Goal: Task Accomplishment & Management: Manage account settings

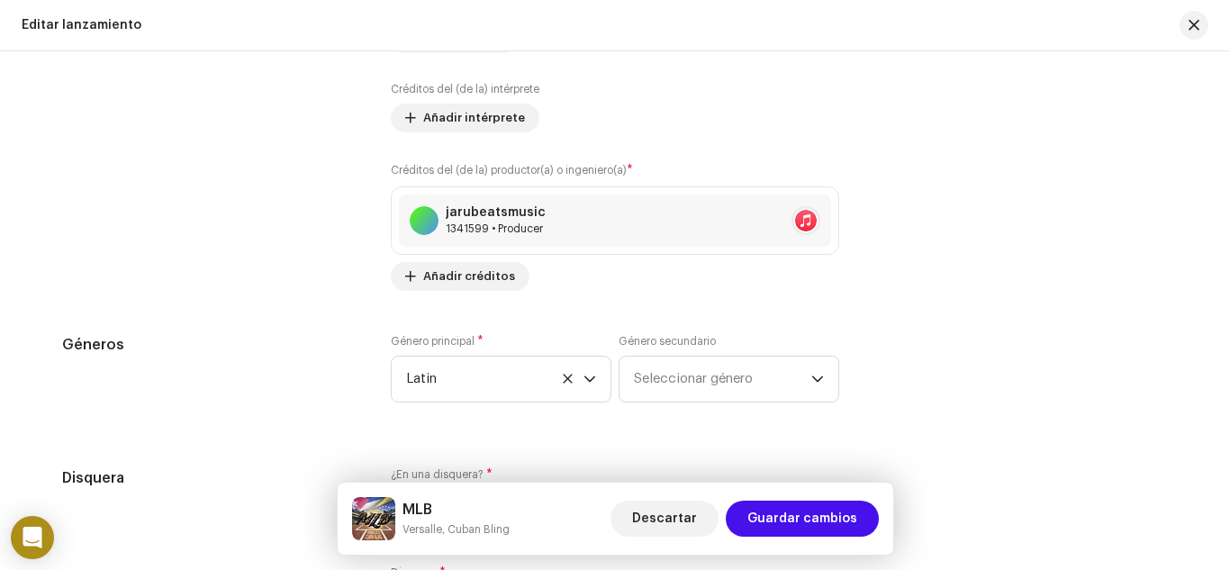
scroll to position [1981, 0]
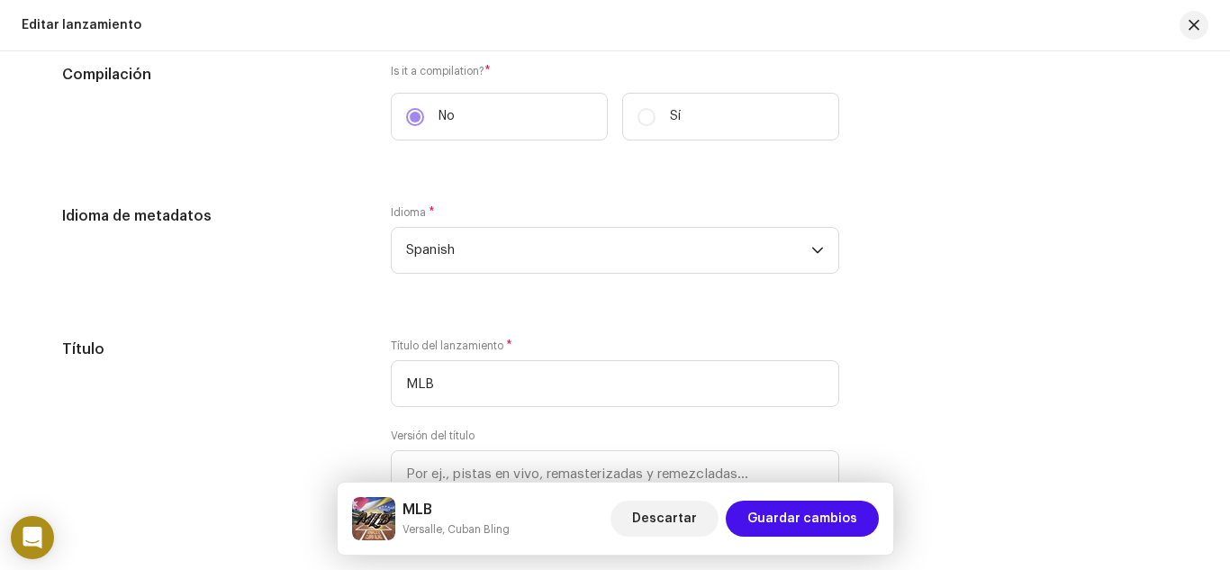
scroll to position [1171, 0]
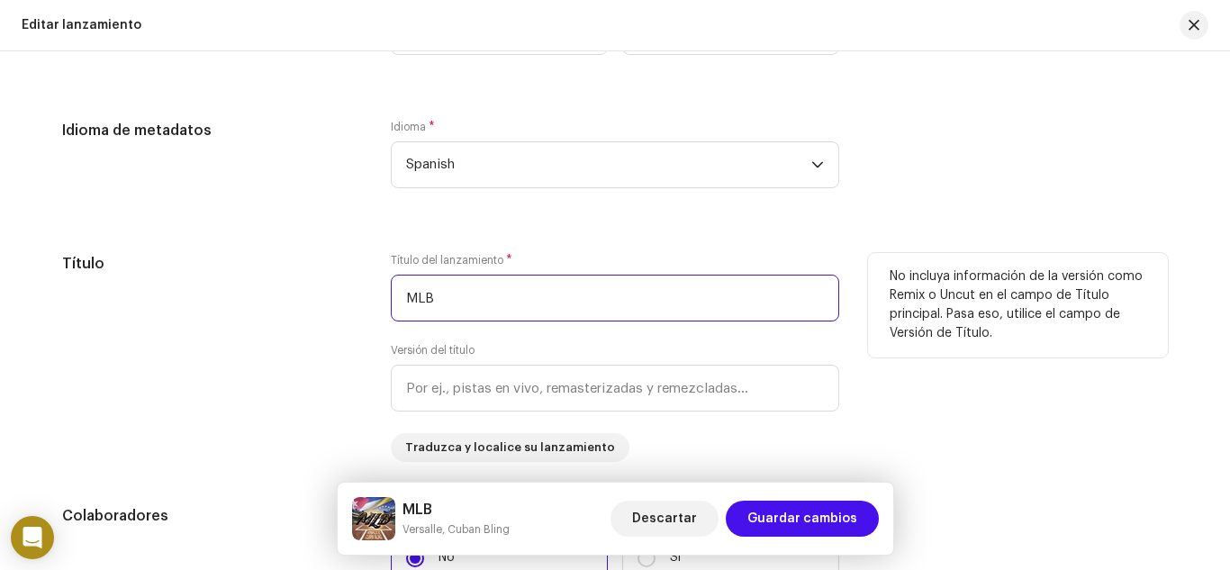
drag, startPoint x: 490, startPoint y: 300, endPoint x: 322, endPoint y: 309, distance: 168.7
click at [322, 309] on div "Título Título del lanzamiento * MLB Versión del título Traduzca y localice su l…" at bounding box center [615, 357] width 1106 height 209
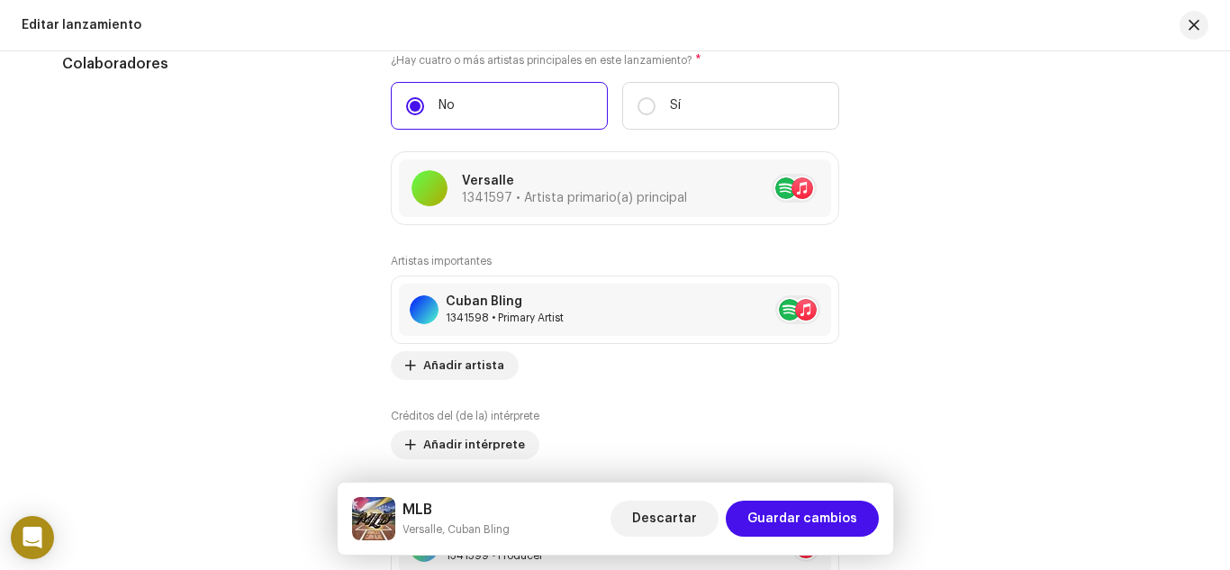
scroll to position [1711, 0]
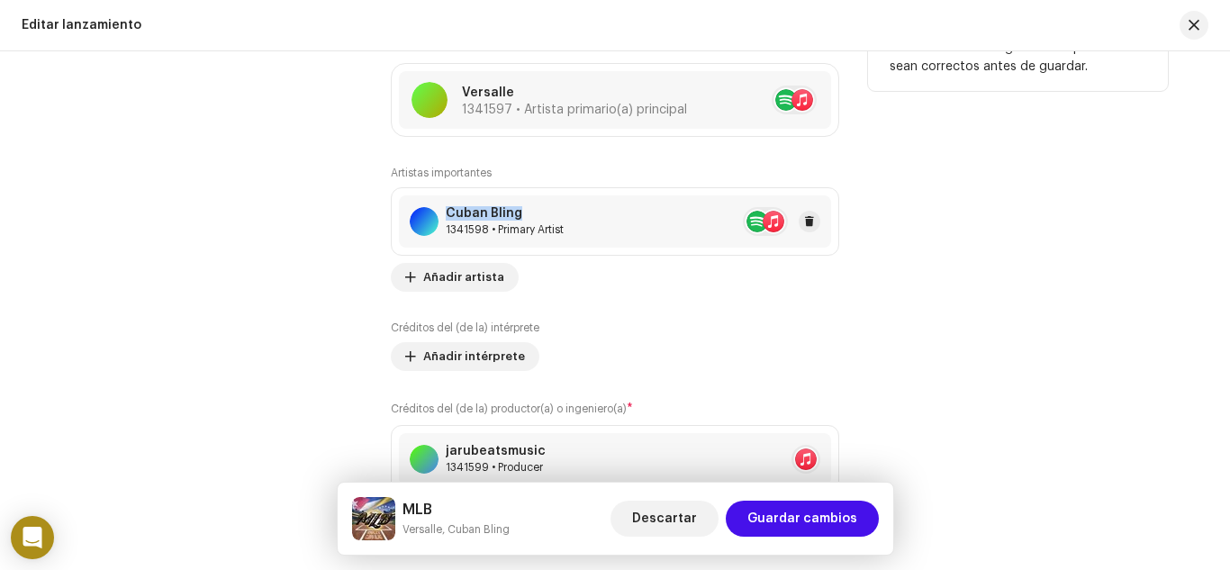
copy div "Cuban Bling"
drag, startPoint x: 543, startPoint y: 214, endPoint x: 440, endPoint y: 213, distance: 102.7
click at [440, 213] on div "Cuban Bling 1341598 • Primary Artist" at bounding box center [487, 221] width 154 height 31
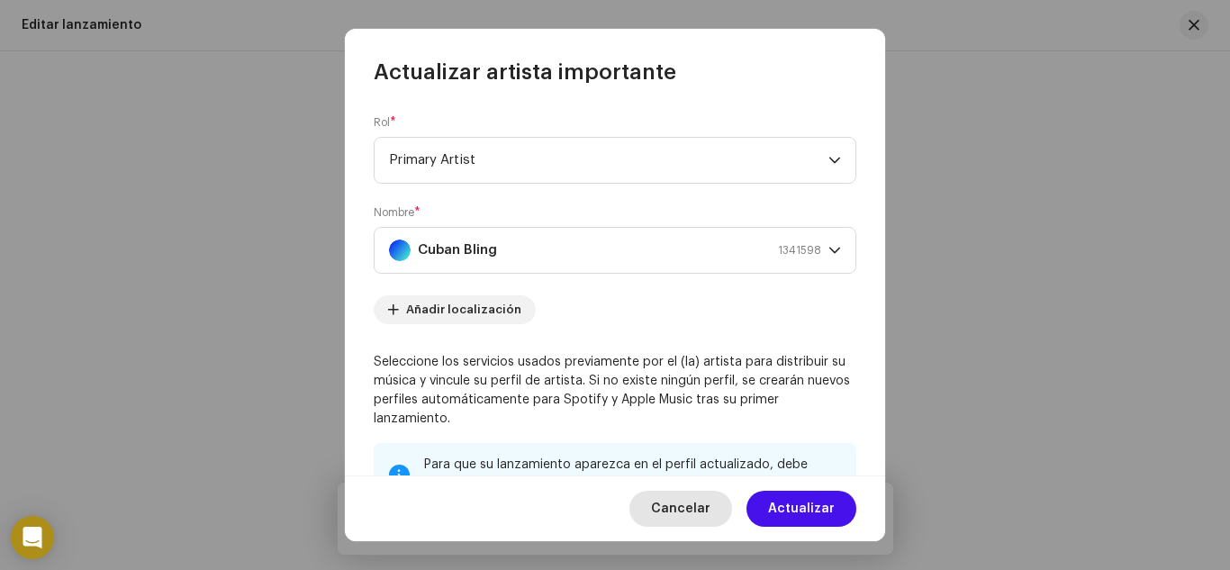
click at [678, 512] on span "Cancelar" at bounding box center [680, 509] width 59 height 36
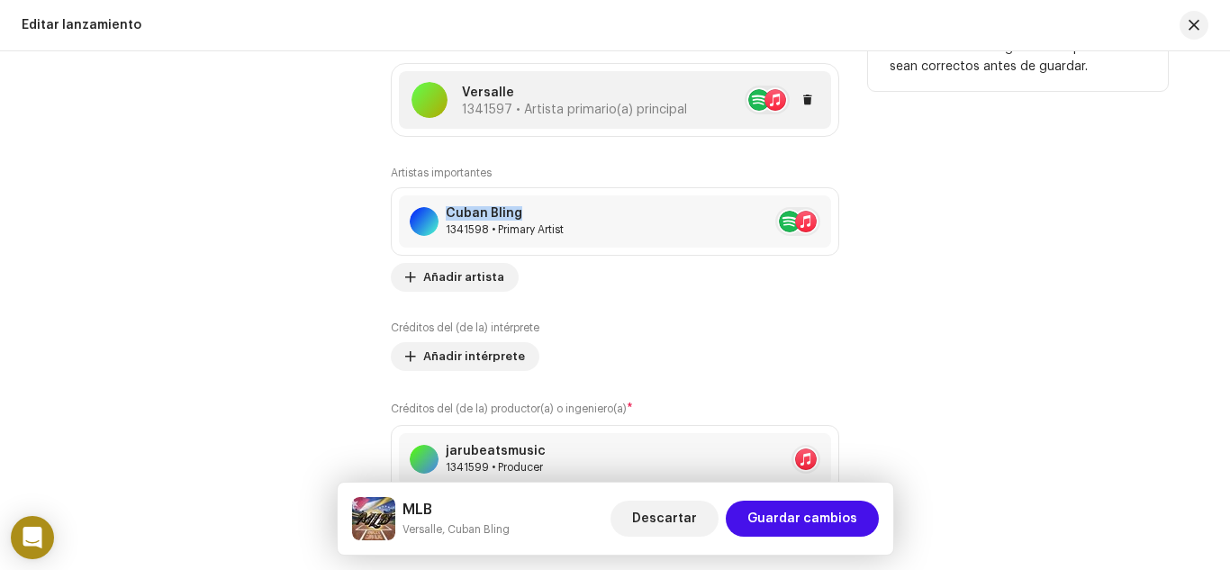
copy p "Versalle"
drag, startPoint x: 512, startPoint y: 87, endPoint x: 455, endPoint y: 86, distance: 57.6
click at [455, 86] on div "Versalle 1341597 • Artista primario(a) principal" at bounding box center [550, 100] width 276 height 36
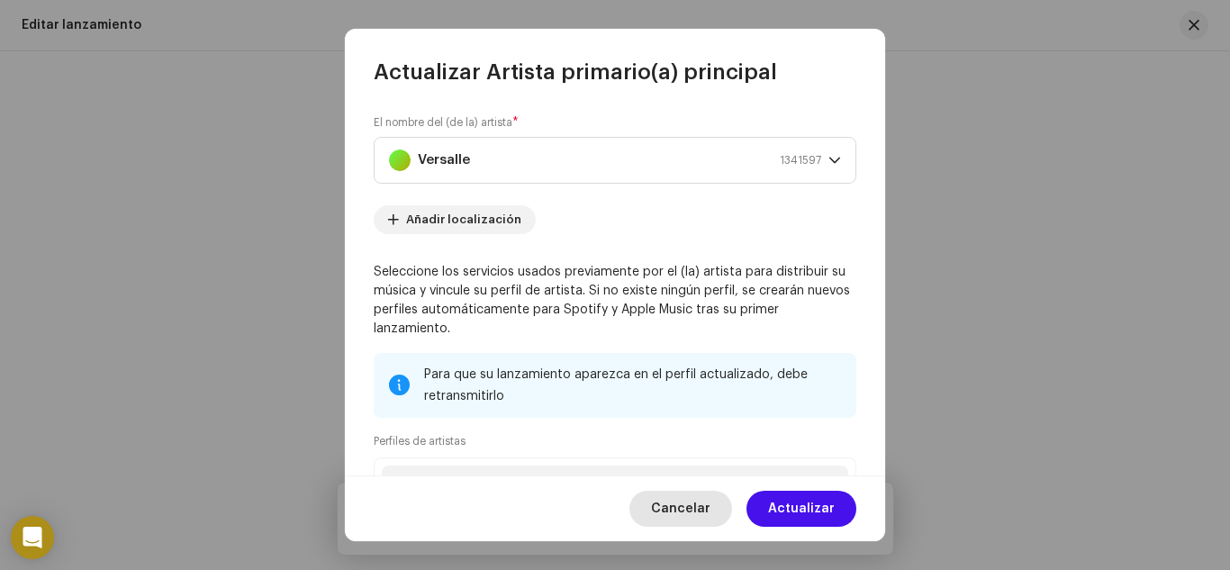
click at [675, 506] on span "Cancelar" at bounding box center [680, 509] width 59 height 36
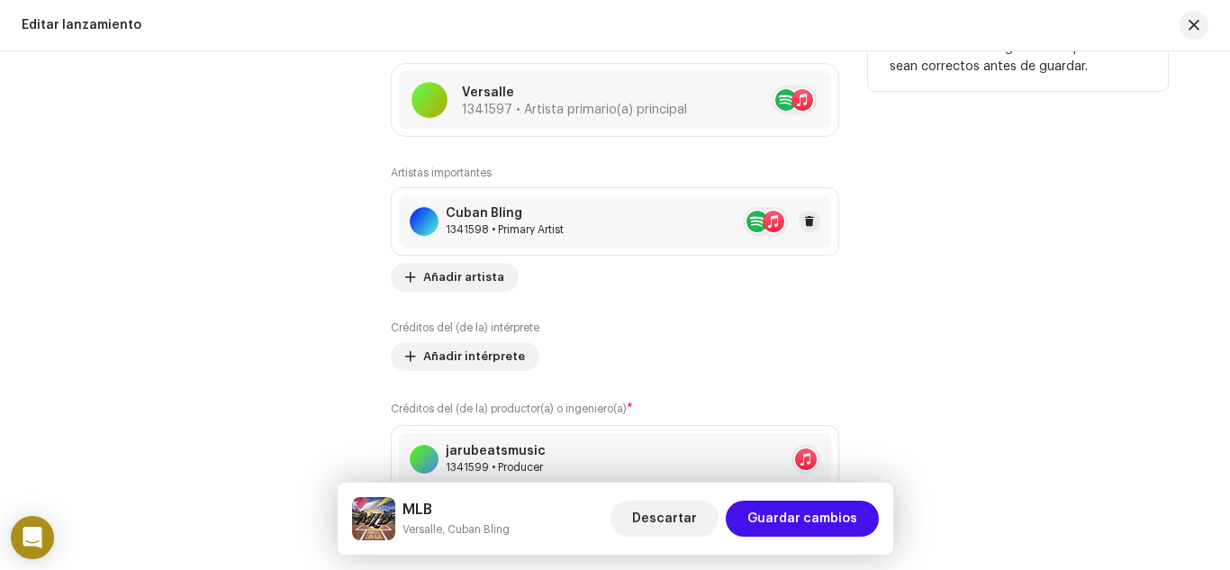
click at [465, 207] on div "Cuban Bling" at bounding box center [505, 213] width 118 height 14
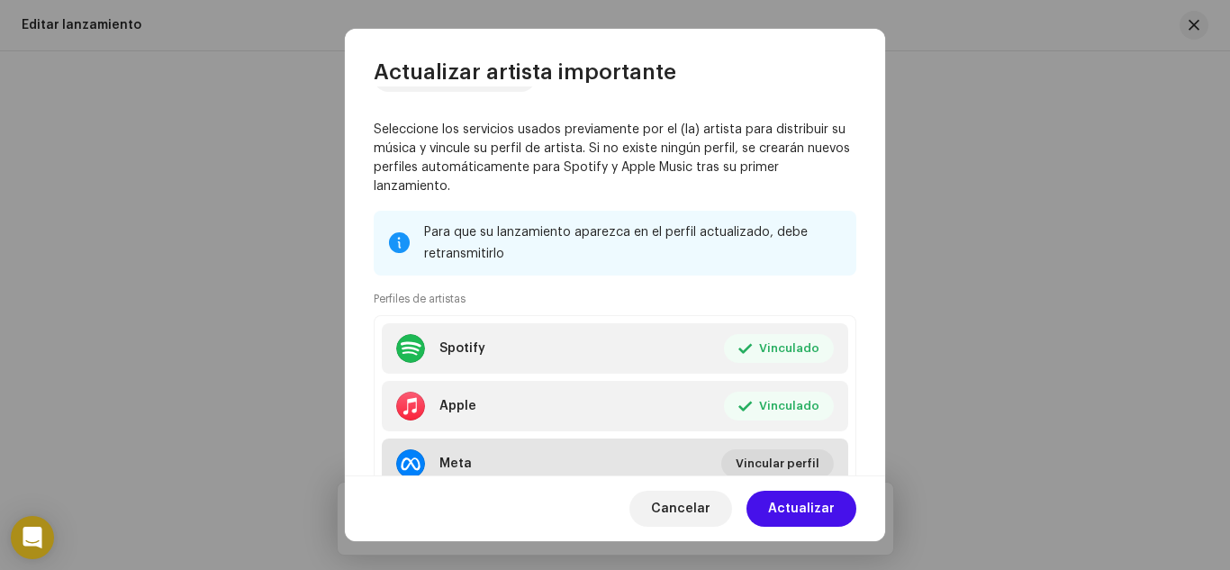
scroll to position [361, 0]
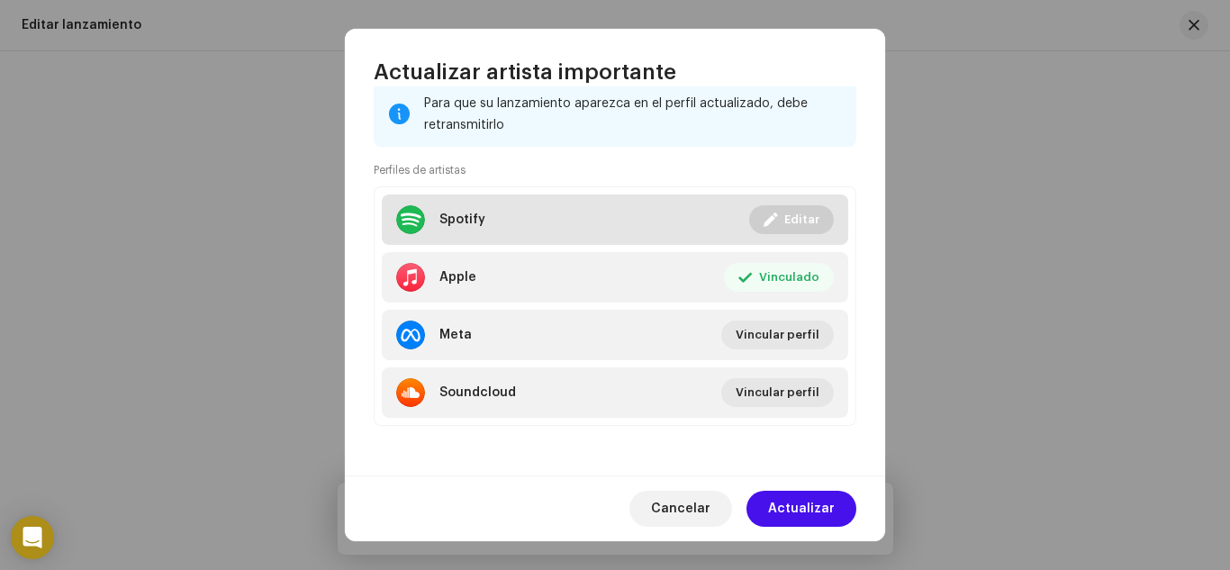
click at [403, 221] on div at bounding box center [410, 219] width 29 height 29
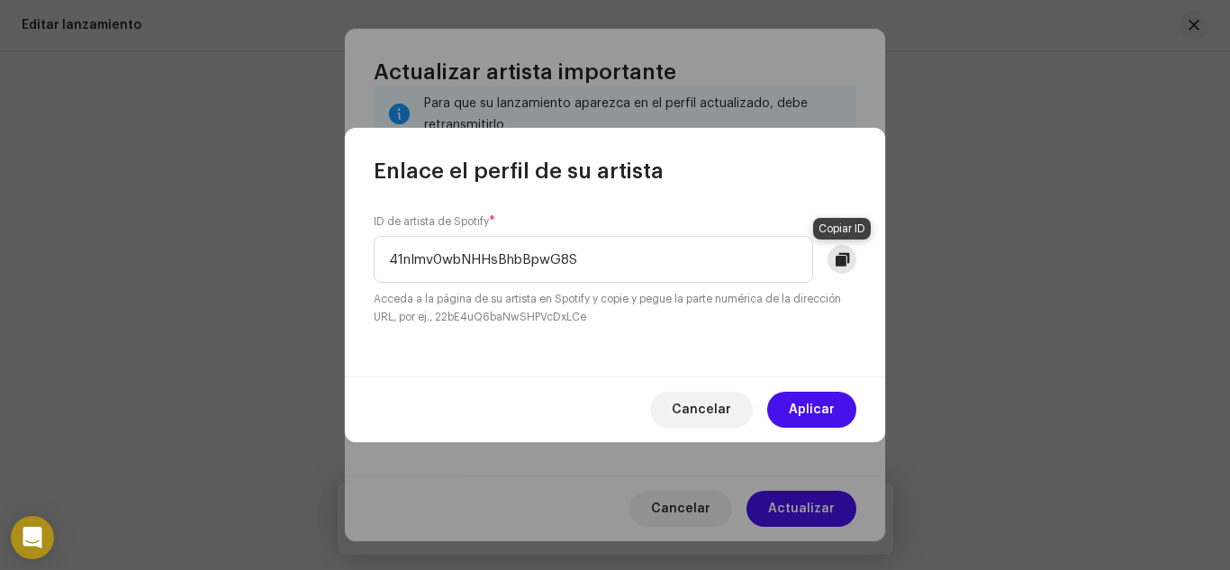
click at [836, 258] on span at bounding box center [843, 259] width 14 height 14
click at [712, 401] on span "Cancelar" at bounding box center [701, 410] width 59 height 36
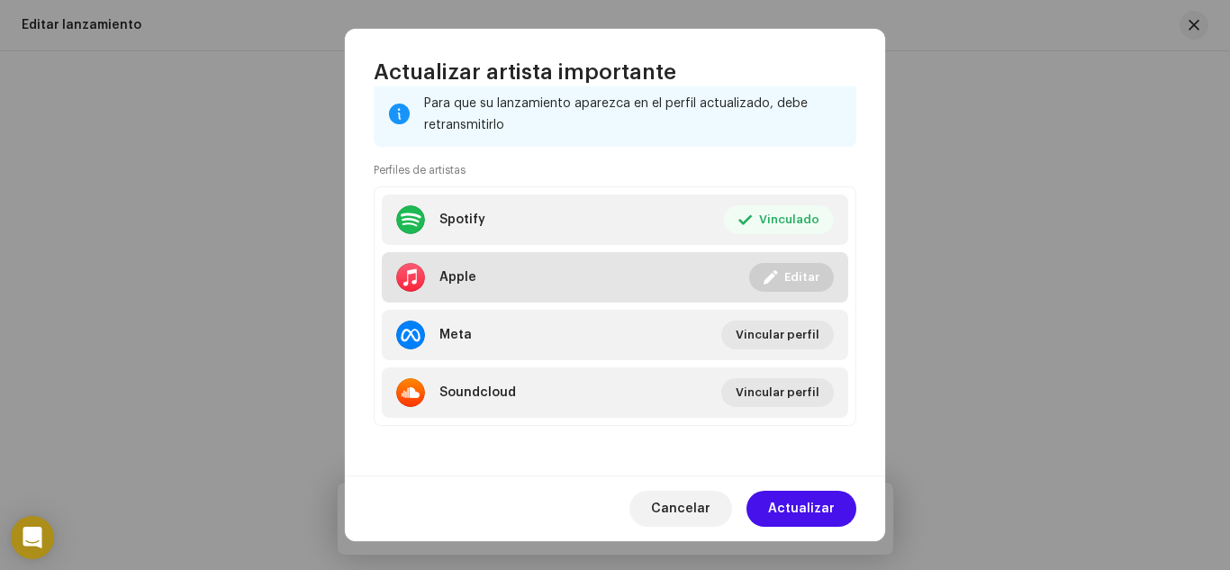
click at [408, 280] on div at bounding box center [410, 277] width 29 height 29
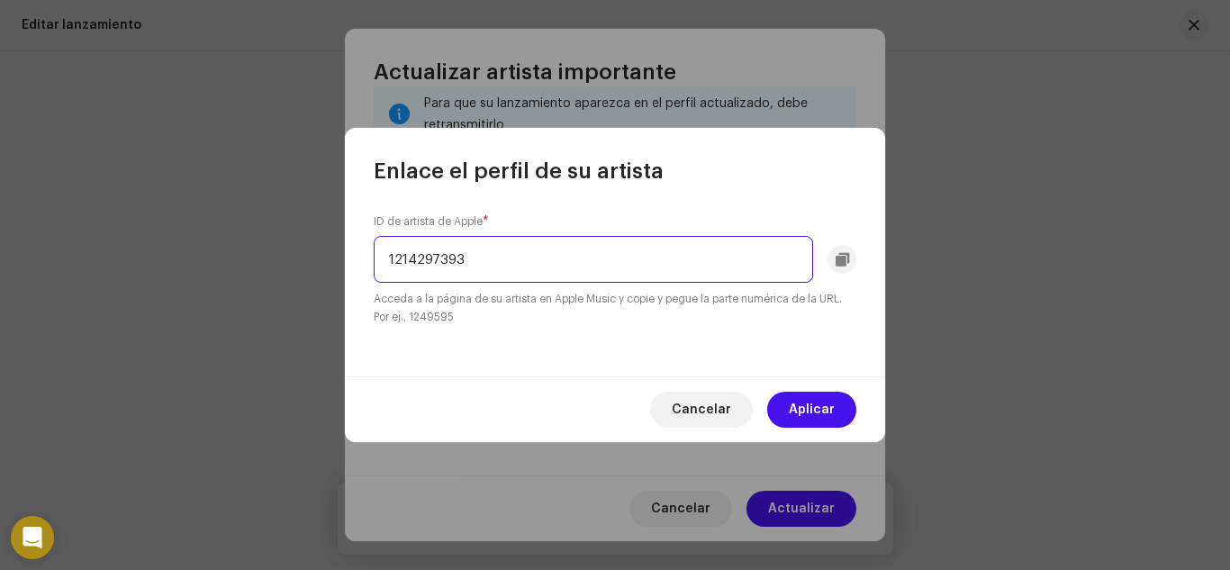
drag, startPoint x: 467, startPoint y: 258, endPoint x: 279, endPoint y: 313, distance: 195.5
click at [244, 300] on div "Enlace el perfil de su artista ID de artista de Apple * 1214297393 Acceda a la …" at bounding box center [615, 285] width 1230 height 570
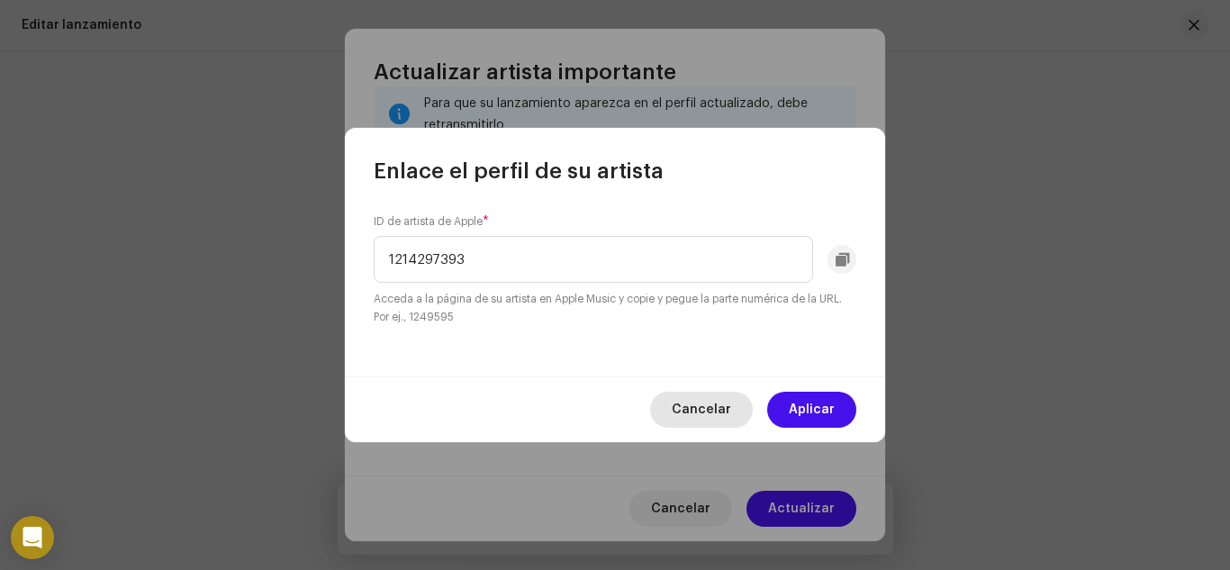
click at [689, 412] on span "Cancelar" at bounding box center [701, 410] width 59 height 36
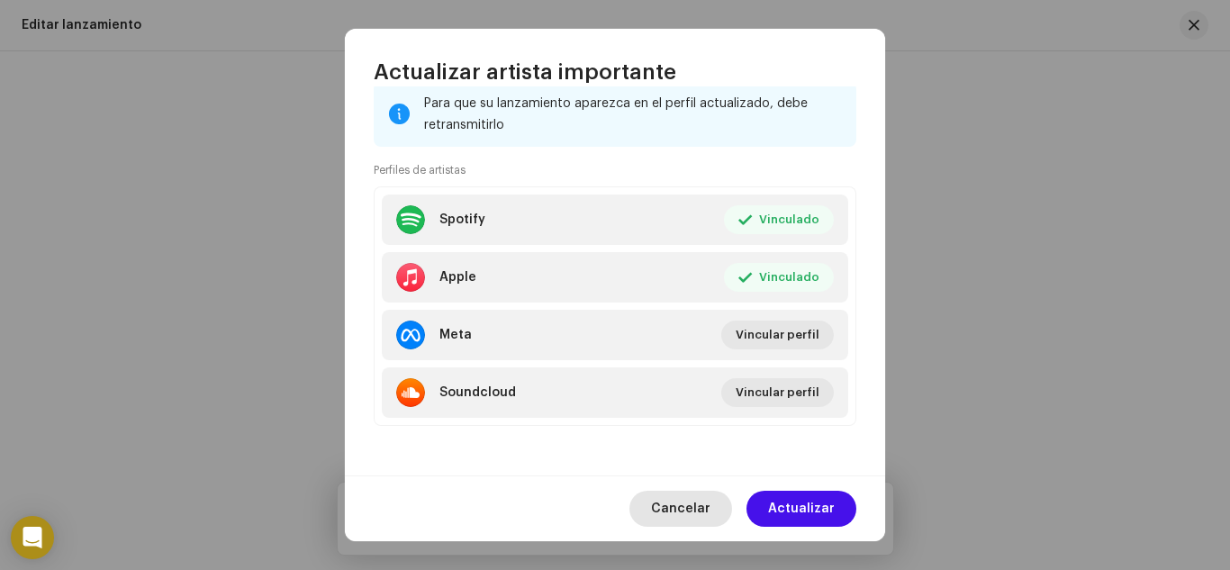
click at [700, 506] on span "Cancelar" at bounding box center [680, 509] width 59 height 36
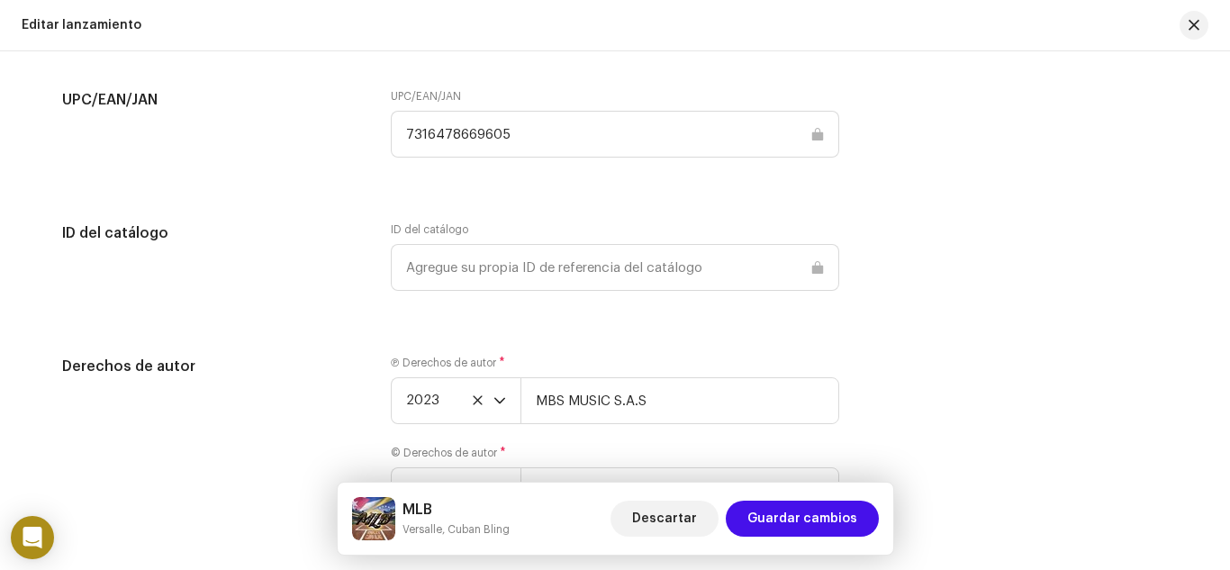
scroll to position [2702, 0]
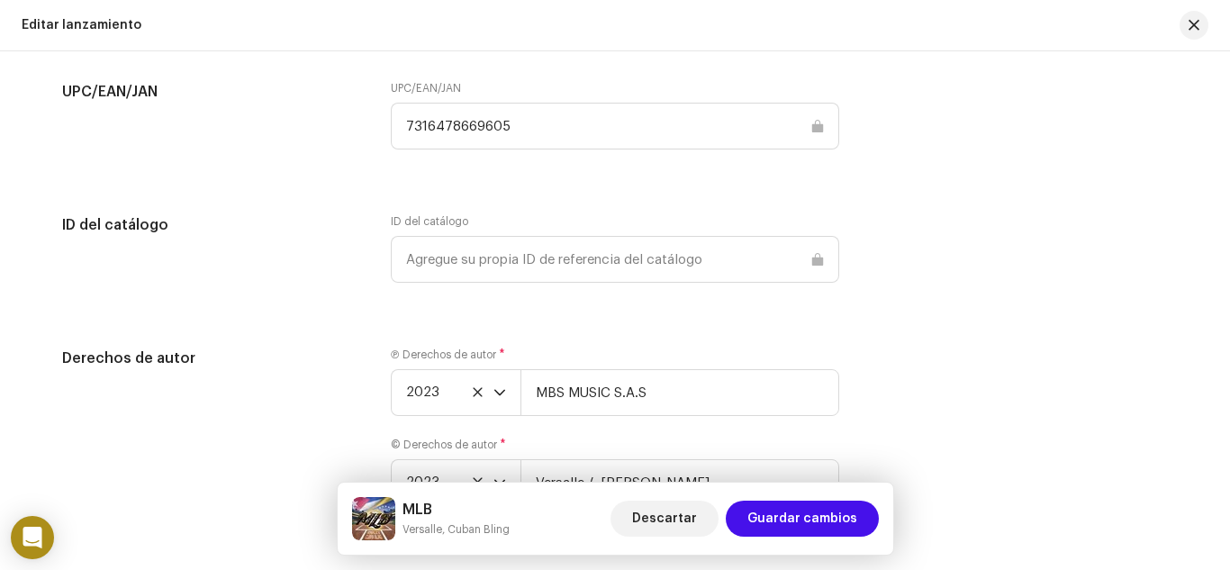
drag, startPoint x: 524, startPoint y: 131, endPoint x: 348, endPoint y: 137, distance: 176.6
click at [345, 131] on div "UPC/EAN/[PERSON_NAME] UPC/EAN/[PERSON_NAME] 7316478669605" at bounding box center [615, 126] width 1106 height 90
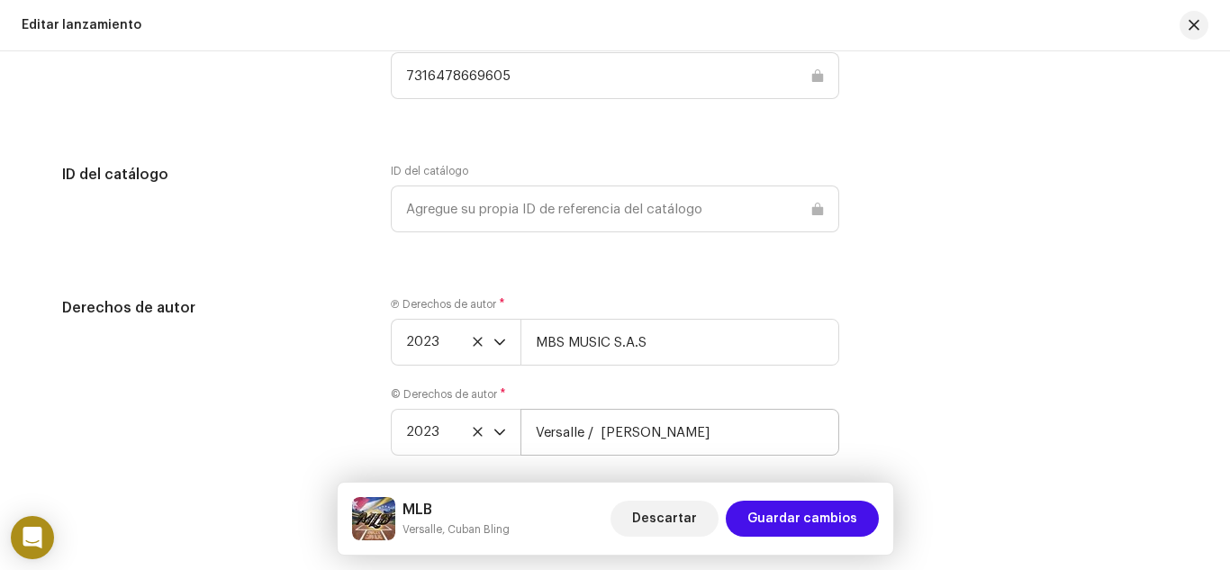
scroll to position [2792, 0]
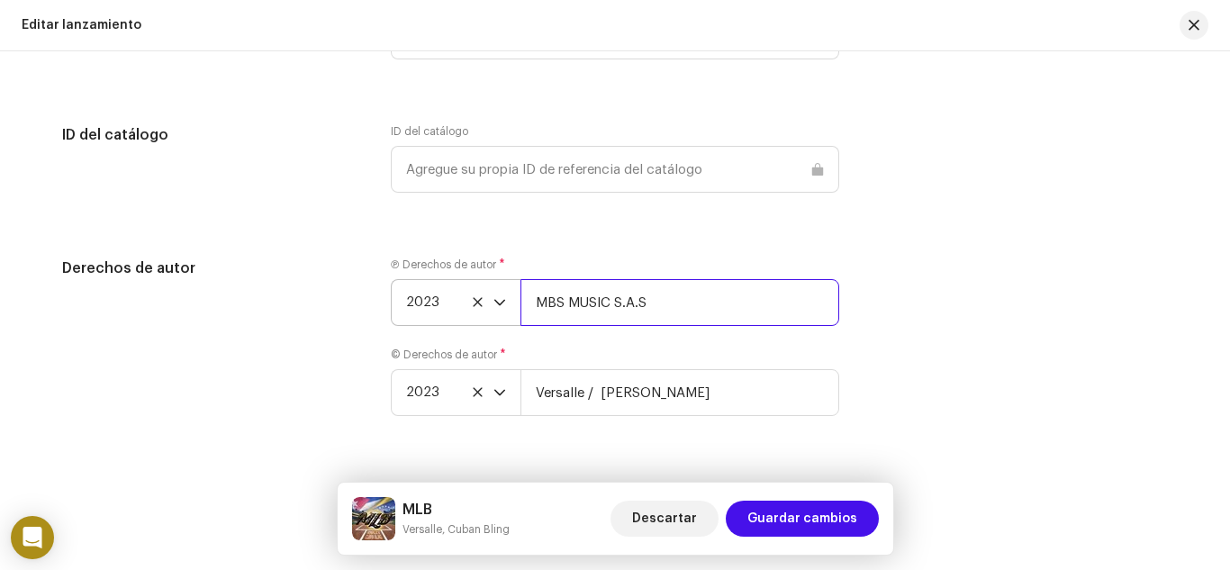
drag, startPoint x: 676, startPoint y: 314, endPoint x: 486, endPoint y: 314, distance: 190.0
click at [486, 314] on div "2023 MBS MUSIC S.A.S" at bounding box center [615, 302] width 449 height 47
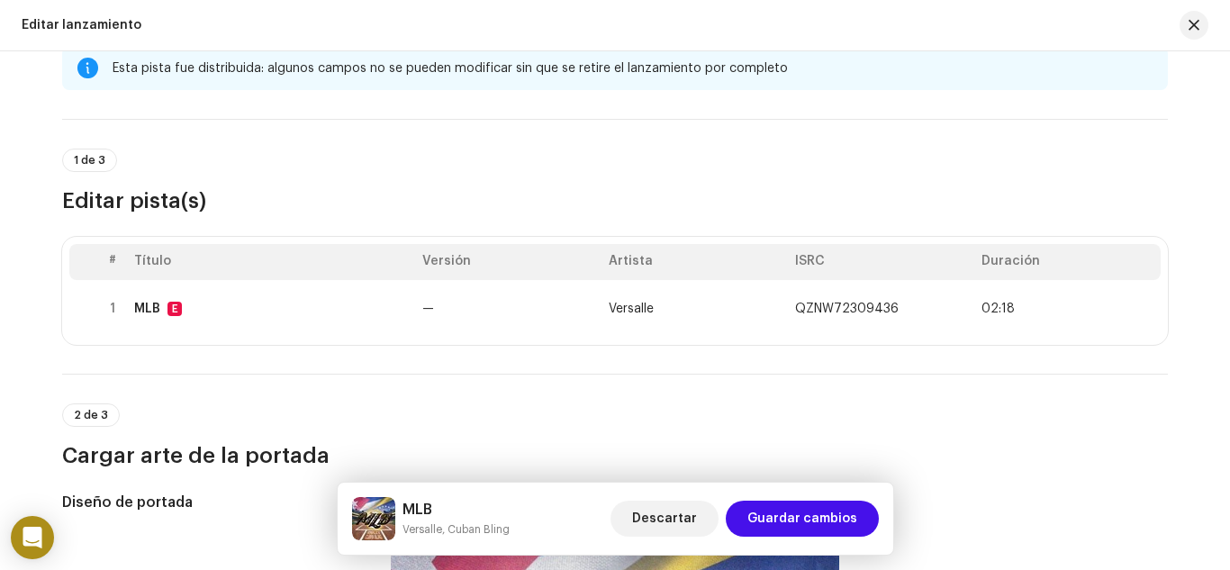
scroll to position [0, 0]
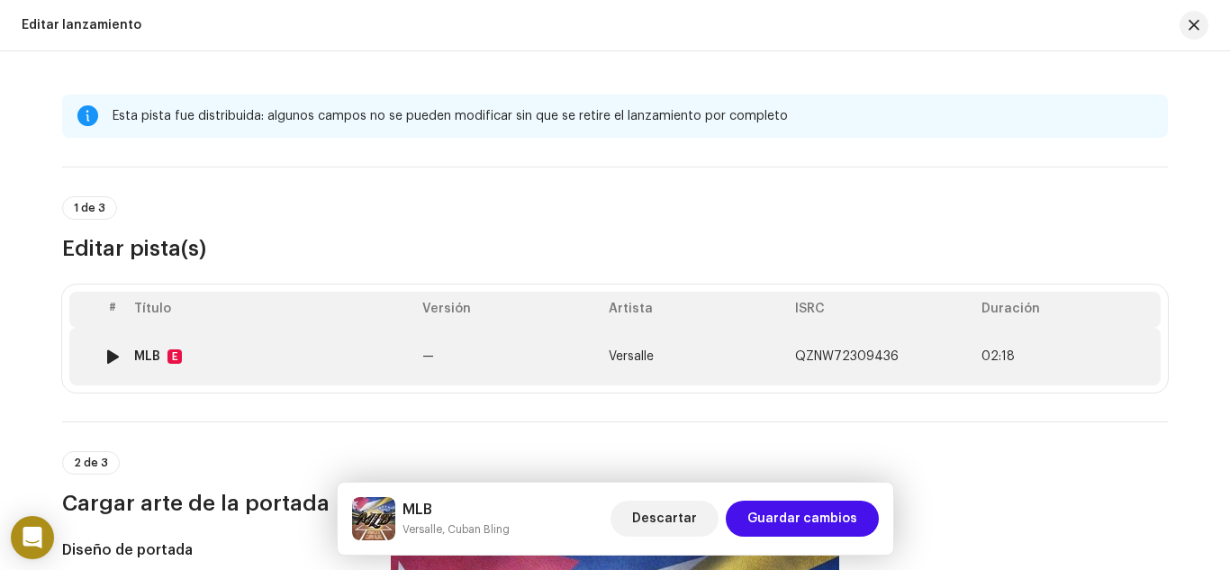
click at [141, 357] on div "MLB" at bounding box center [147, 356] width 26 height 14
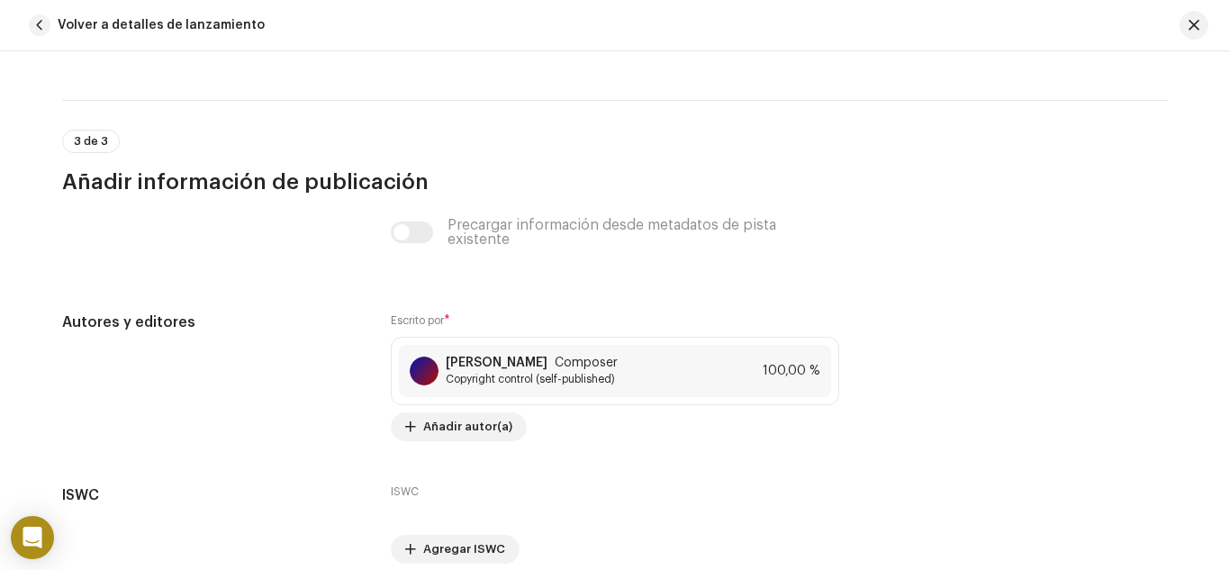
scroll to position [3930, 0]
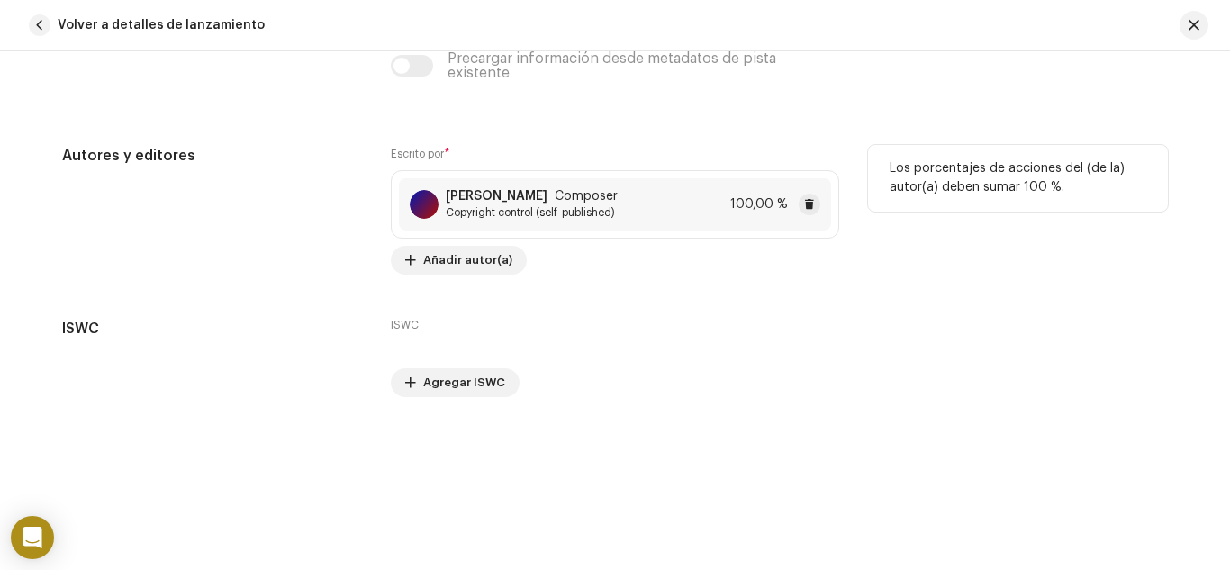
copy strong "[PERSON_NAME]"
drag, startPoint x: 440, startPoint y: 194, endPoint x: 600, endPoint y: 194, distance: 160.3
click at [600, 194] on div "[PERSON_NAME] Composer Copyright control (self-published)" at bounding box center [514, 204] width 208 height 31
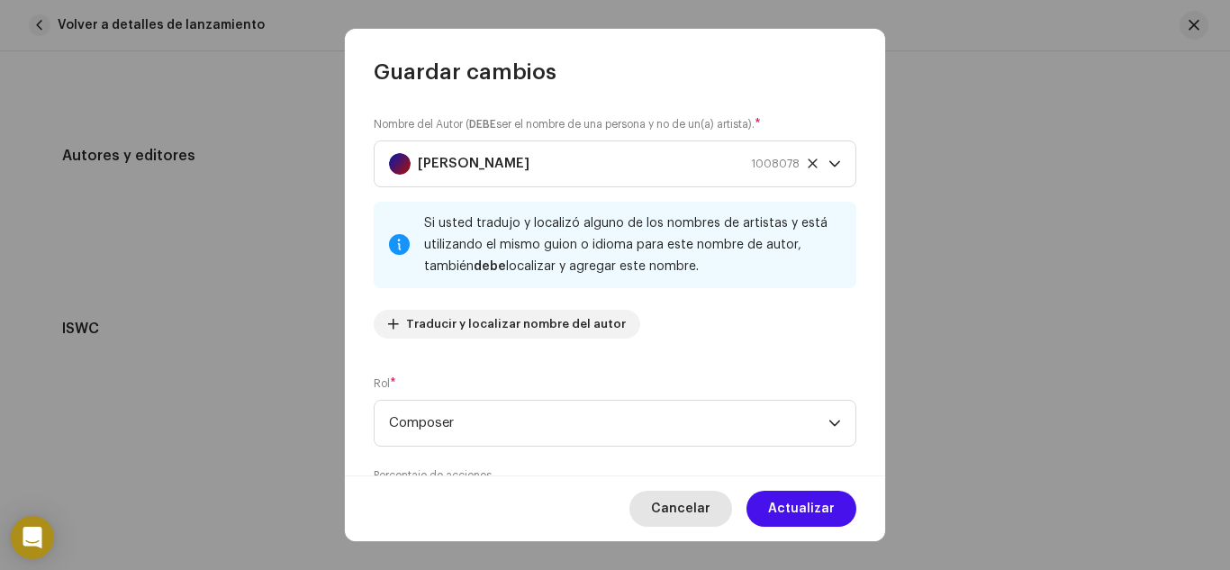
click at [680, 512] on span "Cancelar" at bounding box center [680, 509] width 59 height 36
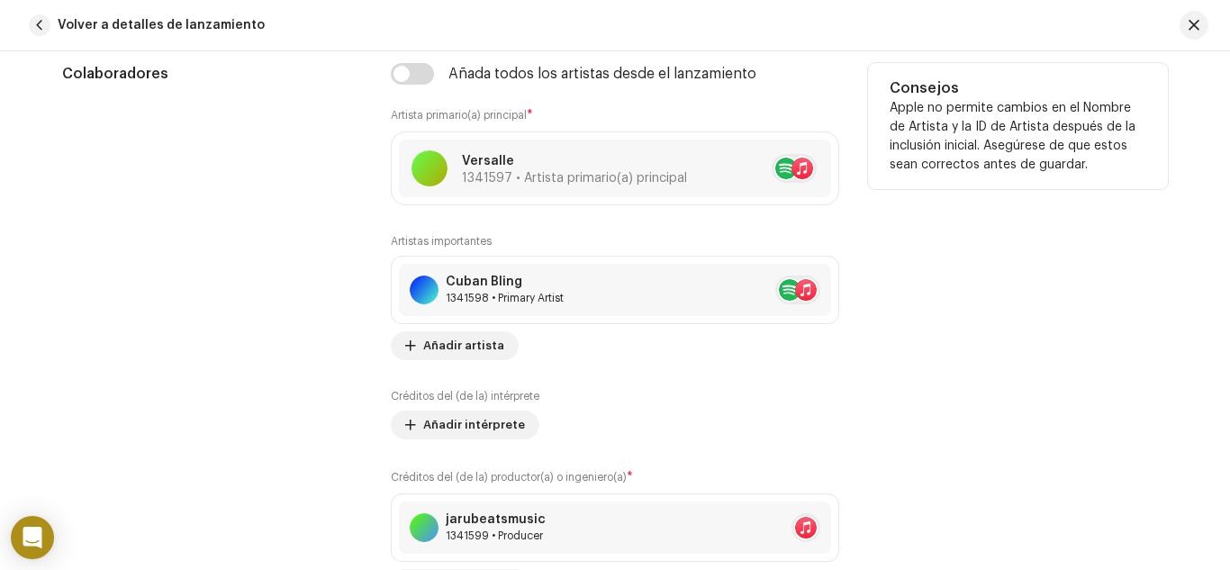
scroll to position [1319, 0]
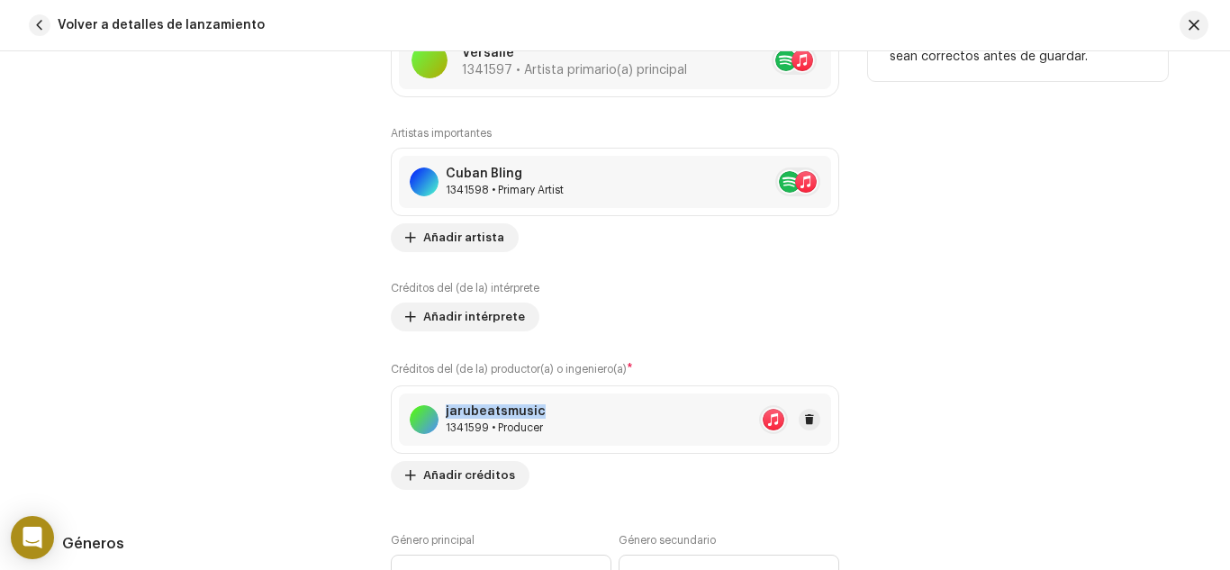
copy div "jarubeatsmusic"
drag, startPoint x: 547, startPoint y: 406, endPoint x: 437, endPoint y: 419, distance: 110.6
click at [437, 419] on div "jarubeatsmusic 1341599 • Producer" at bounding box center [615, 420] width 432 height 52
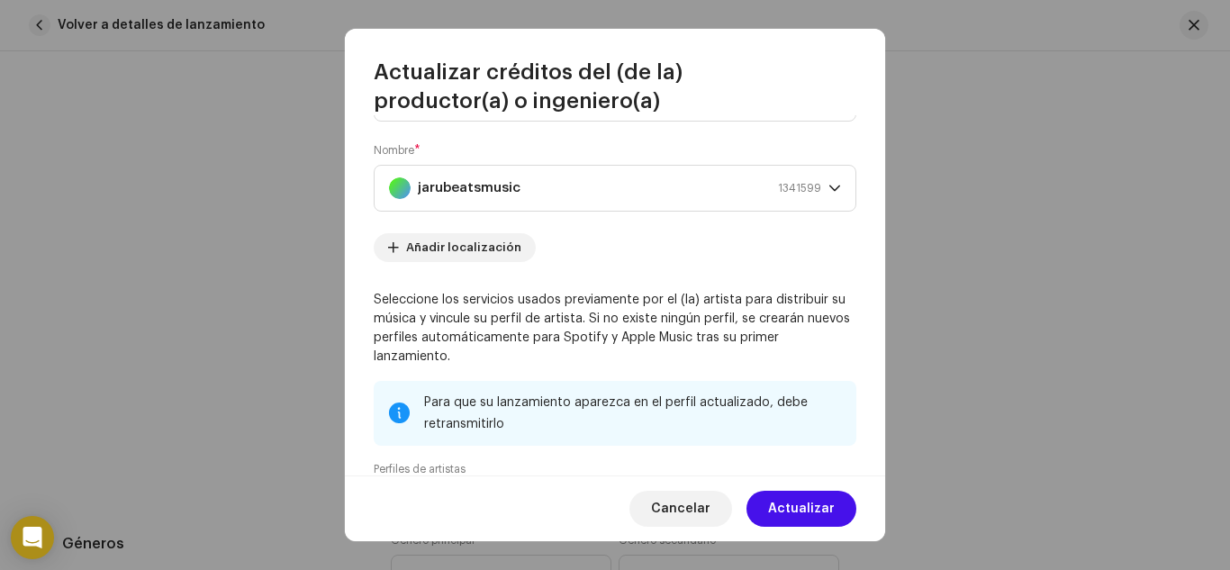
scroll to position [390, 0]
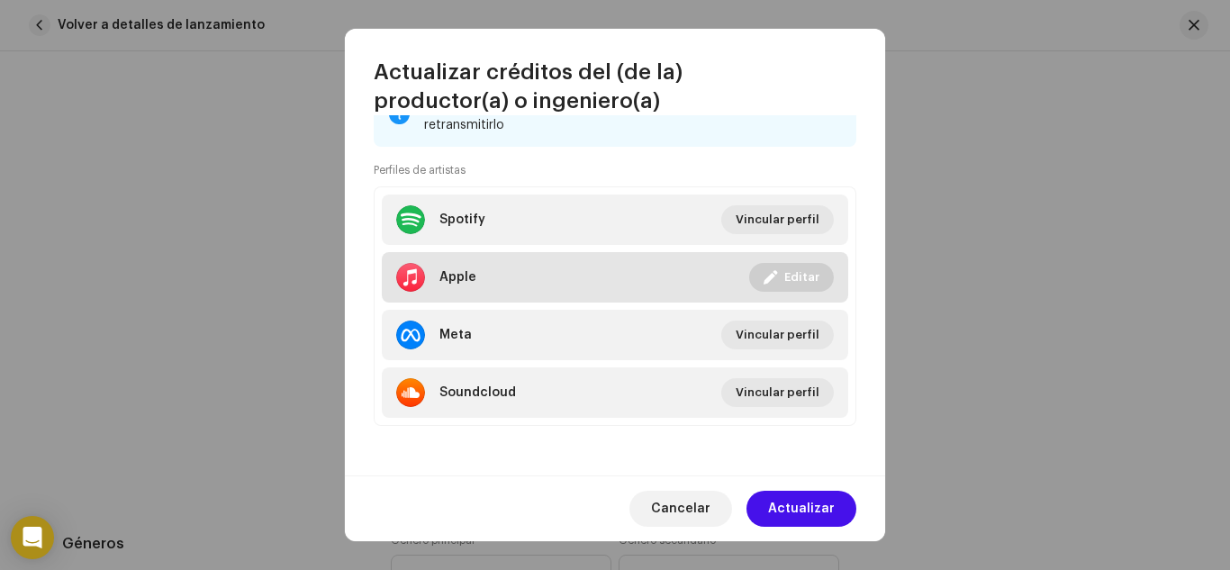
click at [413, 272] on div at bounding box center [410, 277] width 29 height 29
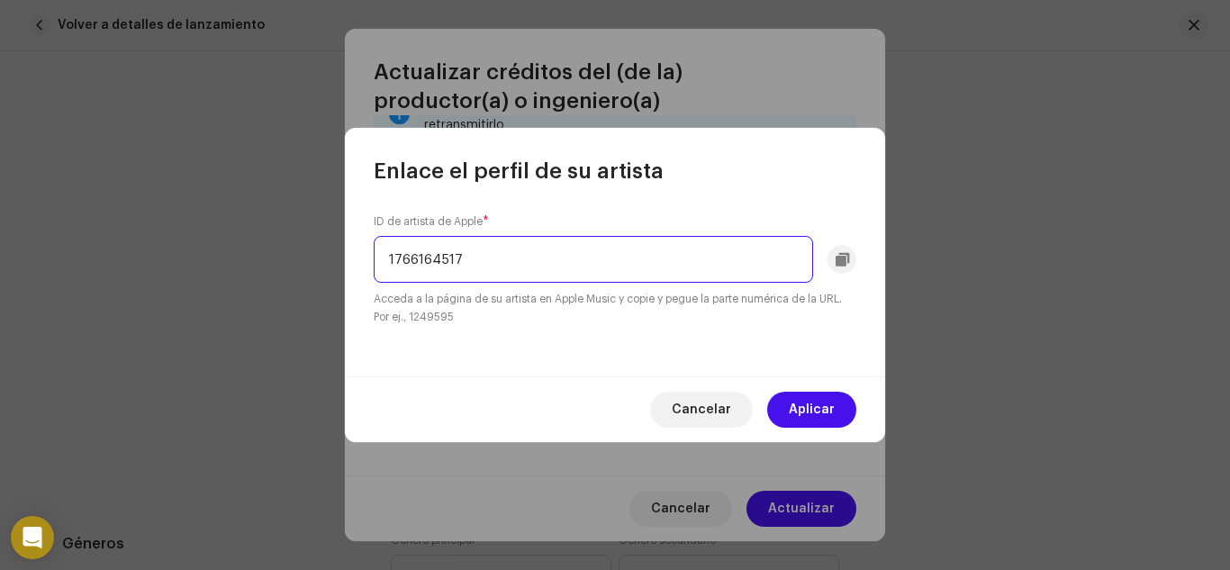
drag, startPoint x: 493, startPoint y: 262, endPoint x: 400, endPoint y: 262, distance: 92.8
click at [400, 262] on input "1766164517" at bounding box center [594, 259] width 440 height 47
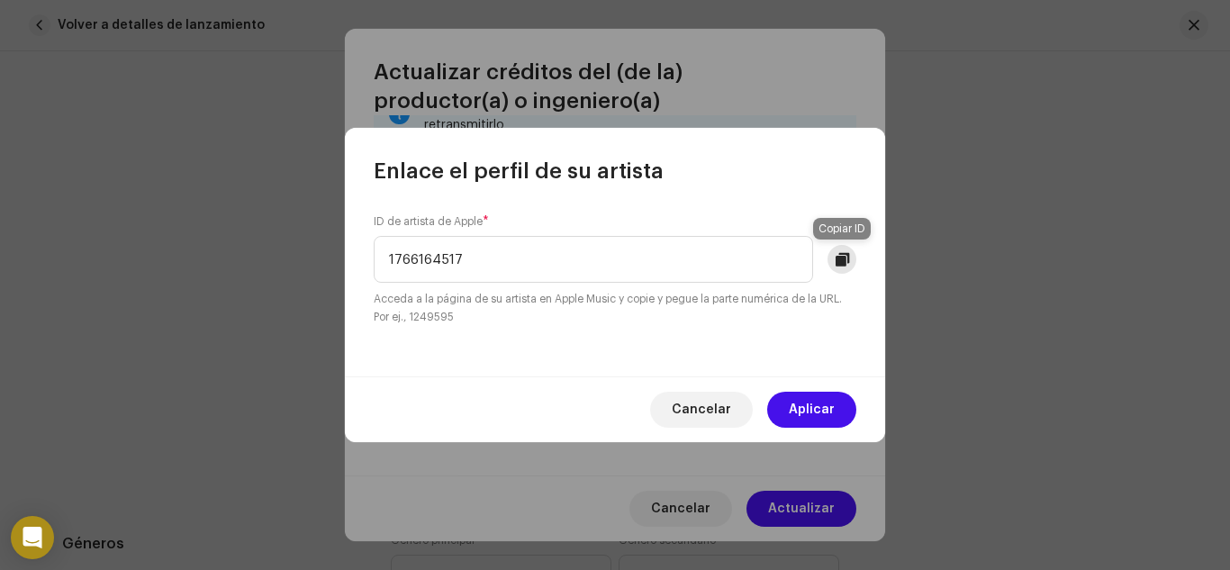
click at [842, 263] on span at bounding box center [843, 259] width 14 height 14
click at [699, 413] on span "Cancelar" at bounding box center [701, 410] width 59 height 36
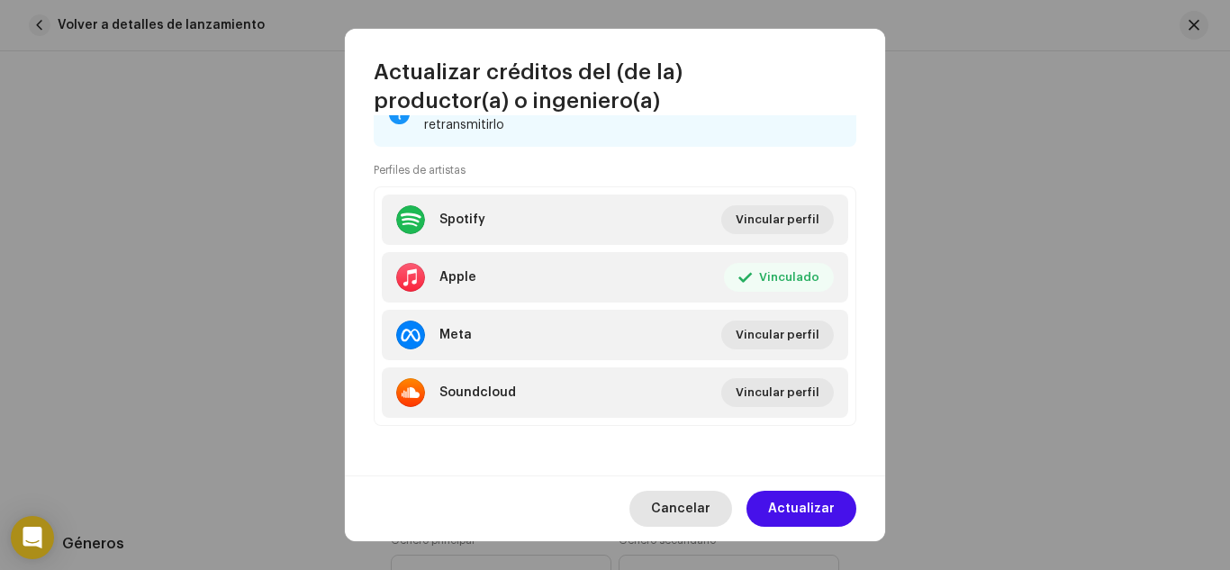
click at [691, 503] on span "Cancelar" at bounding box center [680, 509] width 59 height 36
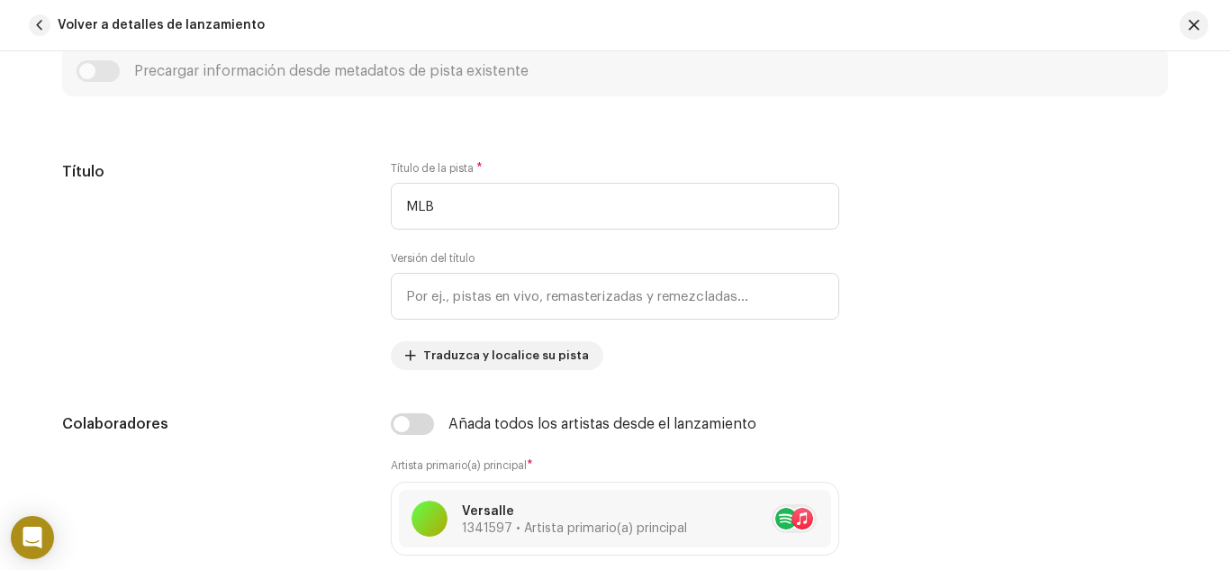
scroll to position [901, 0]
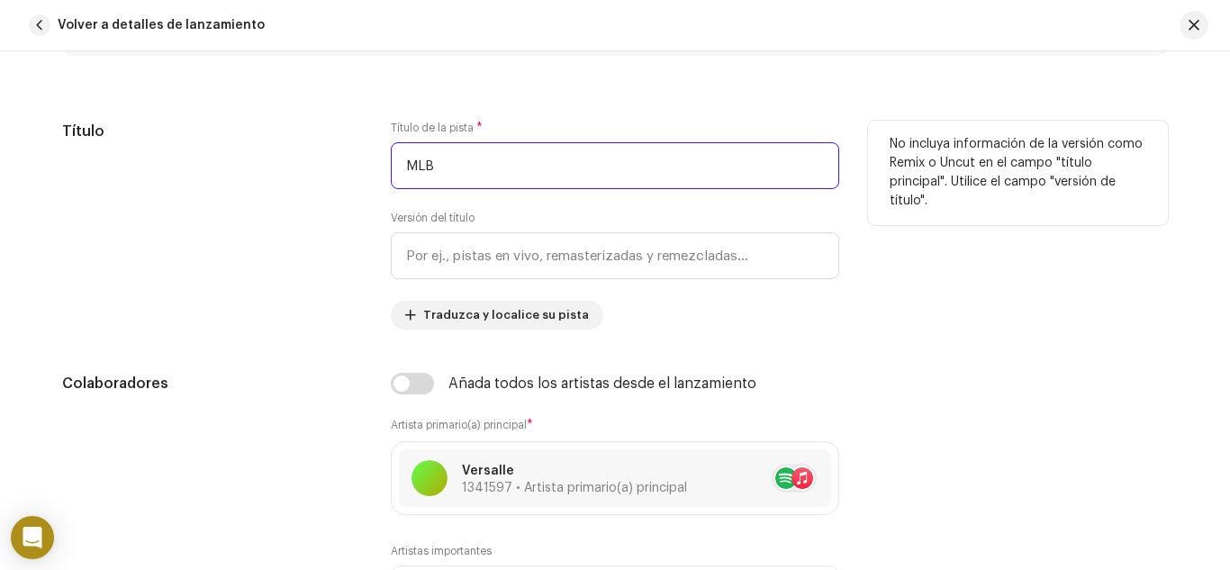
drag, startPoint x: 437, startPoint y: 173, endPoint x: 337, endPoint y: 184, distance: 100.6
click at [337, 184] on div "Título Título de la pista * MLB Versión del título Traduzca y localice su pista…" at bounding box center [615, 225] width 1106 height 209
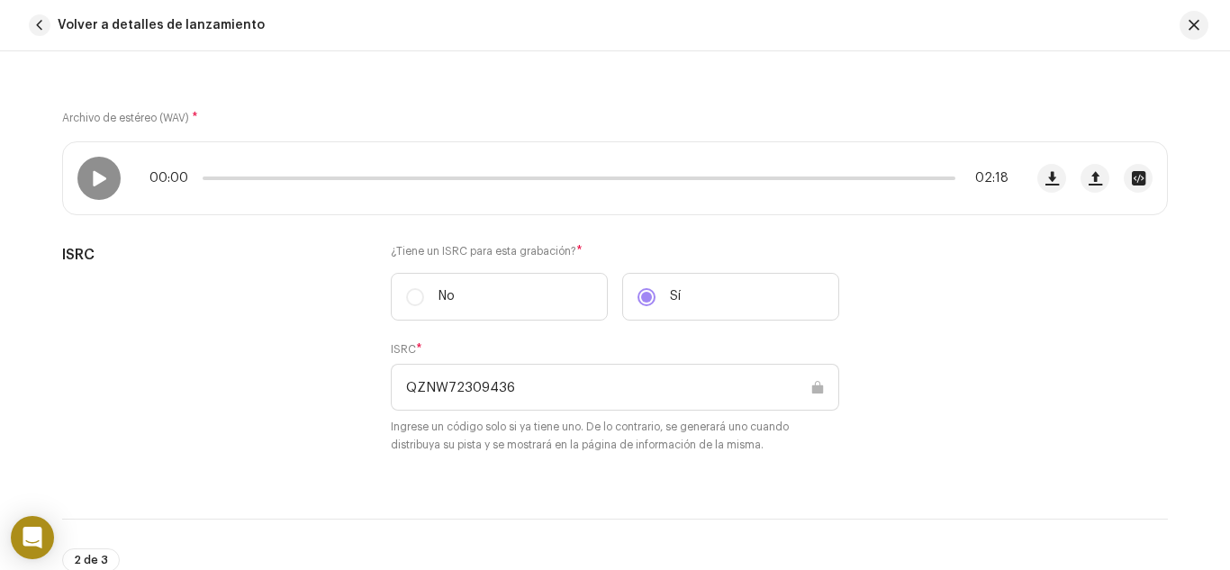
scroll to position [270, 0]
